Goal: Find specific page/section: Find specific page/section

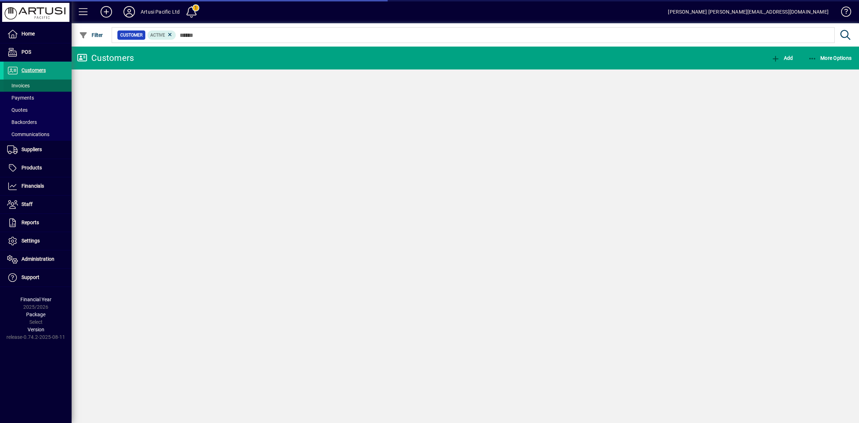
click at [22, 84] on span "Invoices" at bounding box center [18, 86] width 23 height 6
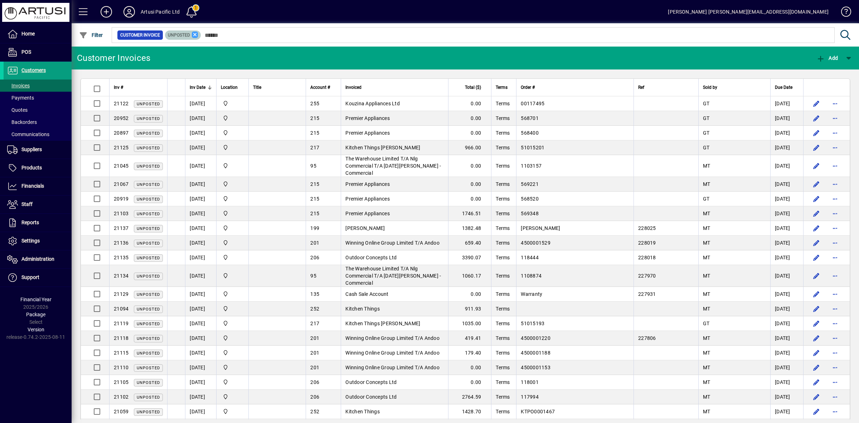
click at [192, 33] on icon at bounding box center [195, 34] width 6 height 6
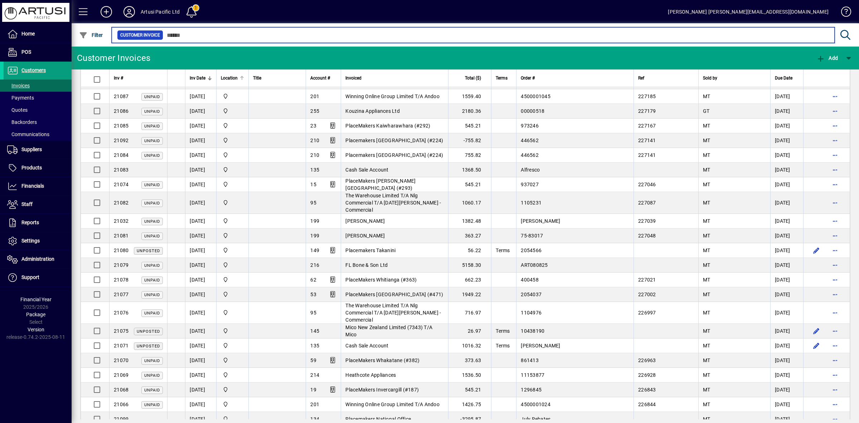
scroll to position [895, 0]
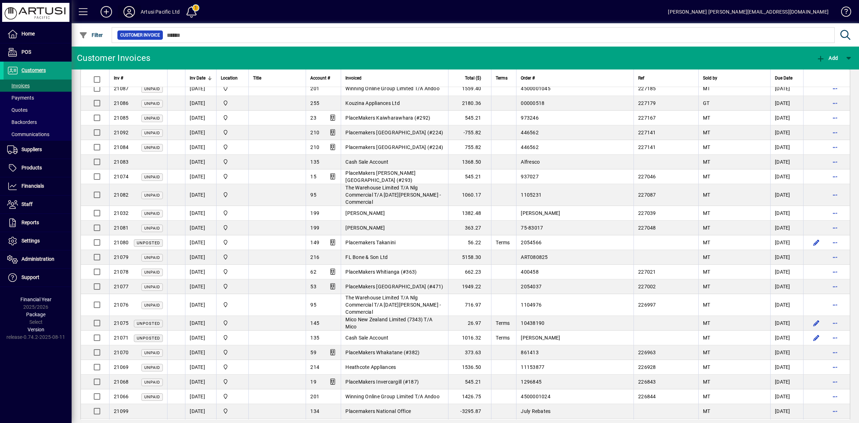
click at [129, 11] on icon at bounding box center [129, 11] width 14 height 11
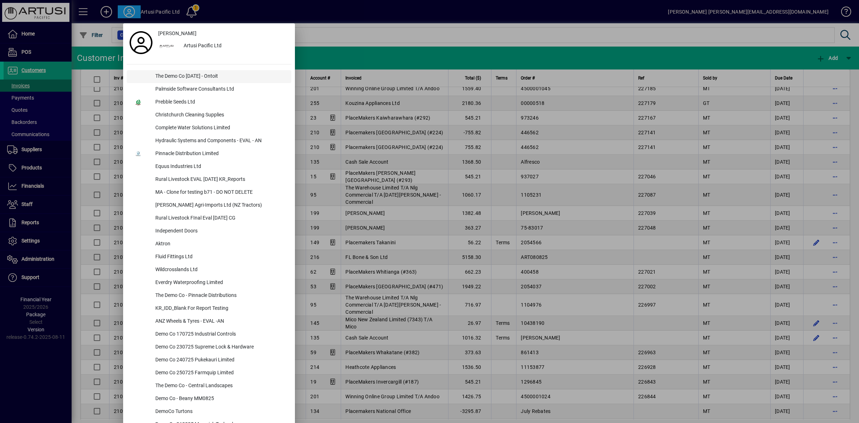
click at [174, 74] on div "The Demo Co Oct 2024 - Ontoit" at bounding box center [221, 76] width 142 height 13
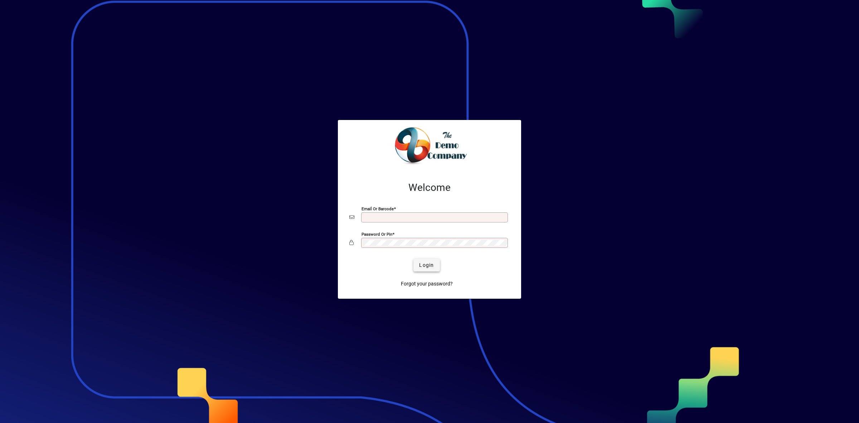
type input "**********"
click at [419, 267] on span "Login" at bounding box center [426, 265] width 15 height 8
